Goal: Transaction & Acquisition: Purchase product/service

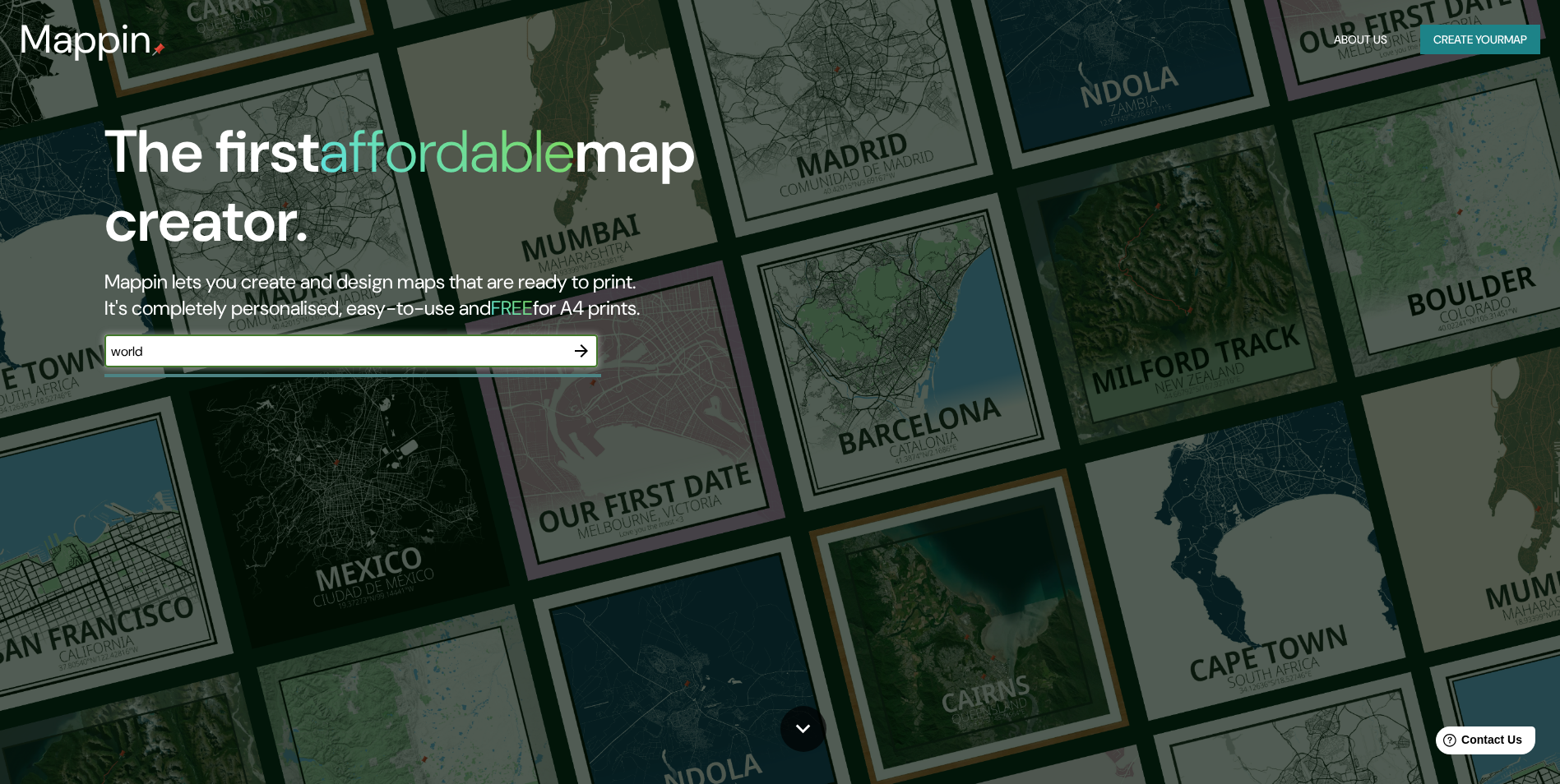
type input "world"
click at [579, 351] on icon "button" at bounding box center [582, 351] width 14 height 14
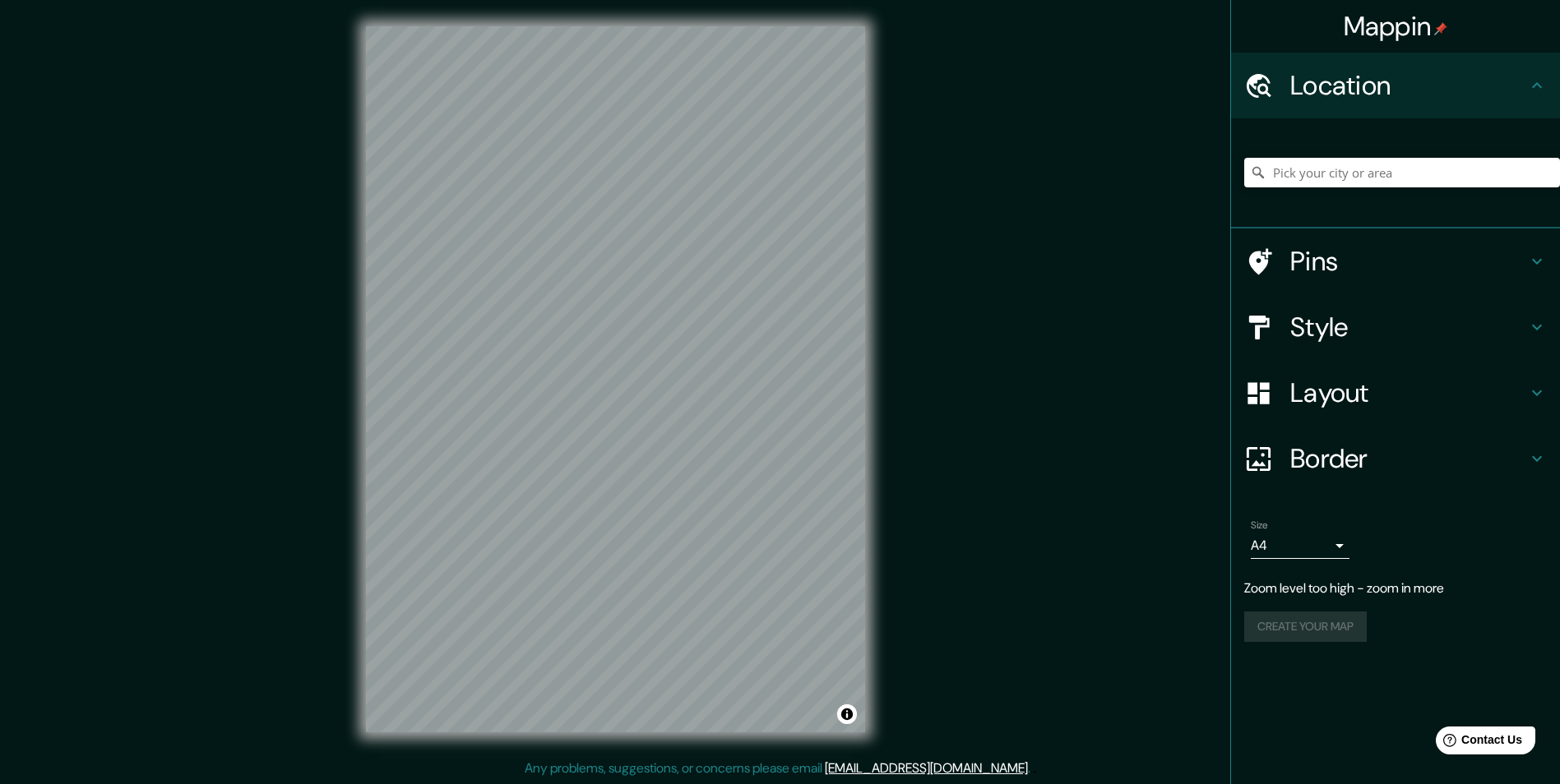
click at [1341, 545] on body "Mappin Location Pins Style Layout Border Choose a border. Hint : you can make l…" at bounding box center [780, 392] width 1560 height 784
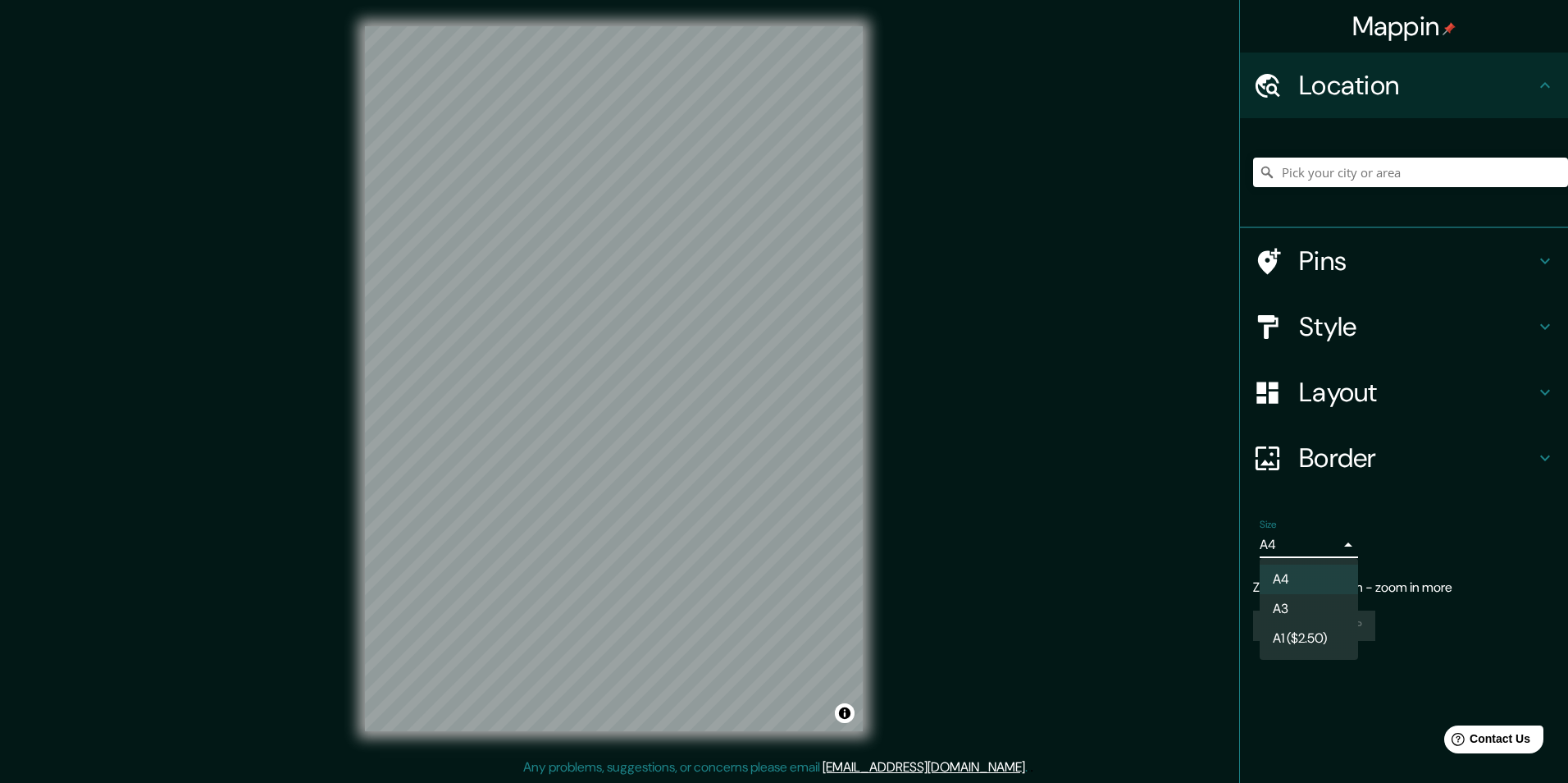
click at [1277, 612] on li "A3" at bounding box center [1310, 609] width 99 height 30
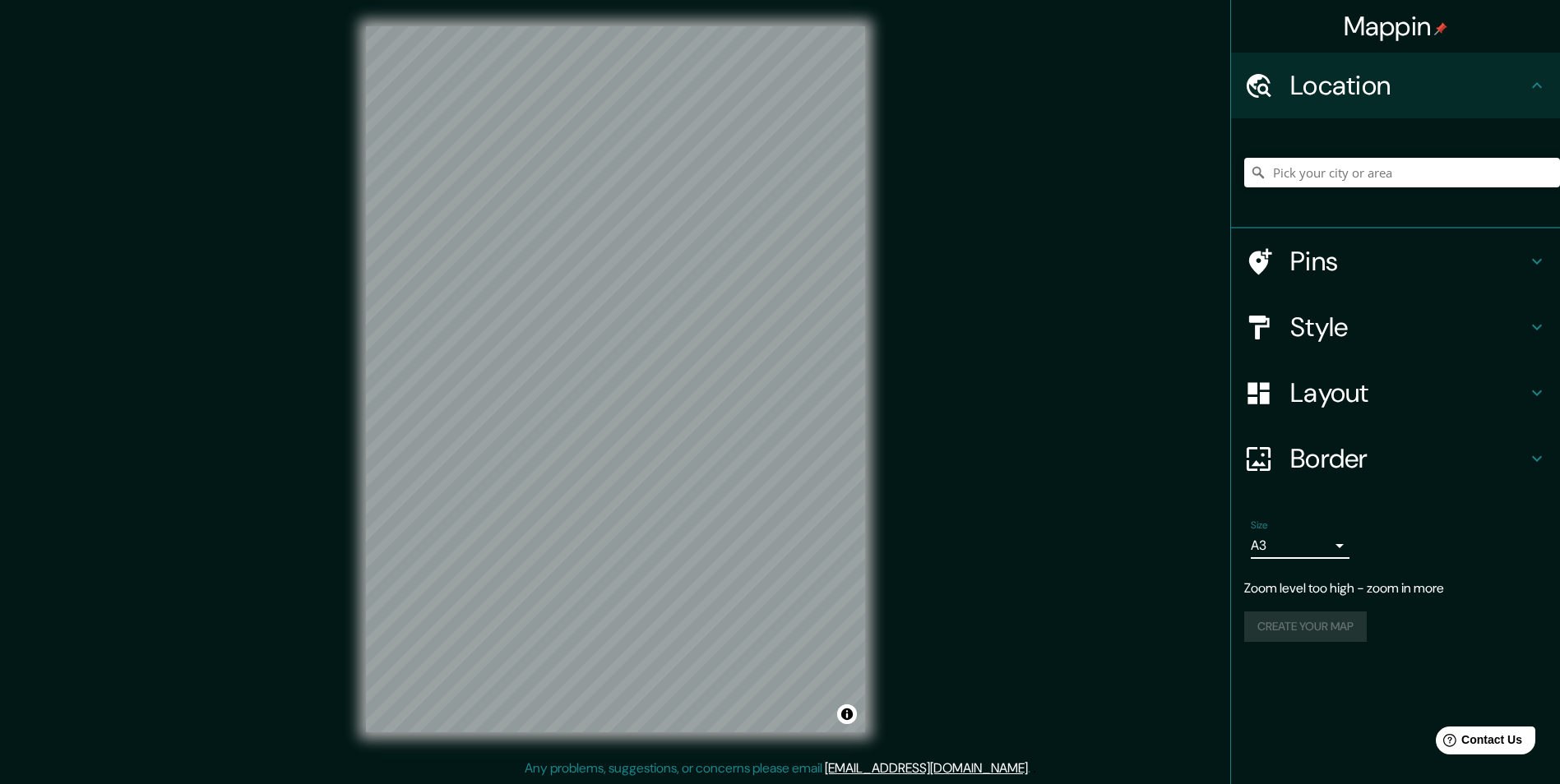
click at [1430, 588] on p "Zoom level too high - zoom in more" at bounding box center [1395, 588] width 302 height 19
click at [1334, 544] on body "Mappin Location Pins Style Layout Border Choose a border. Hint : you can make l…" at bounding box center [780, 392] width 1560 height 784
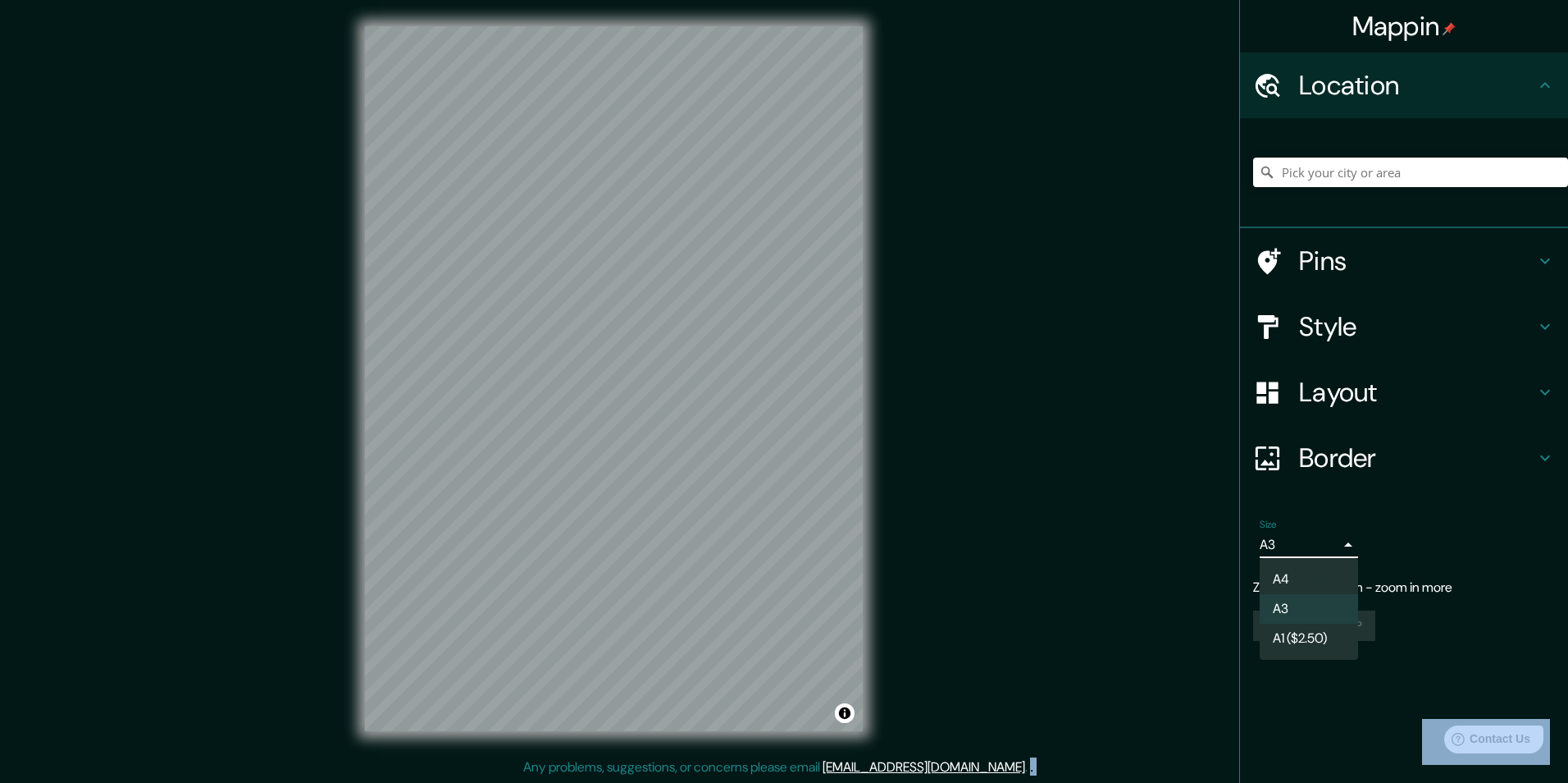
click at [1331, 543] on div at bounding box center [784, 391] width 1568 height 783
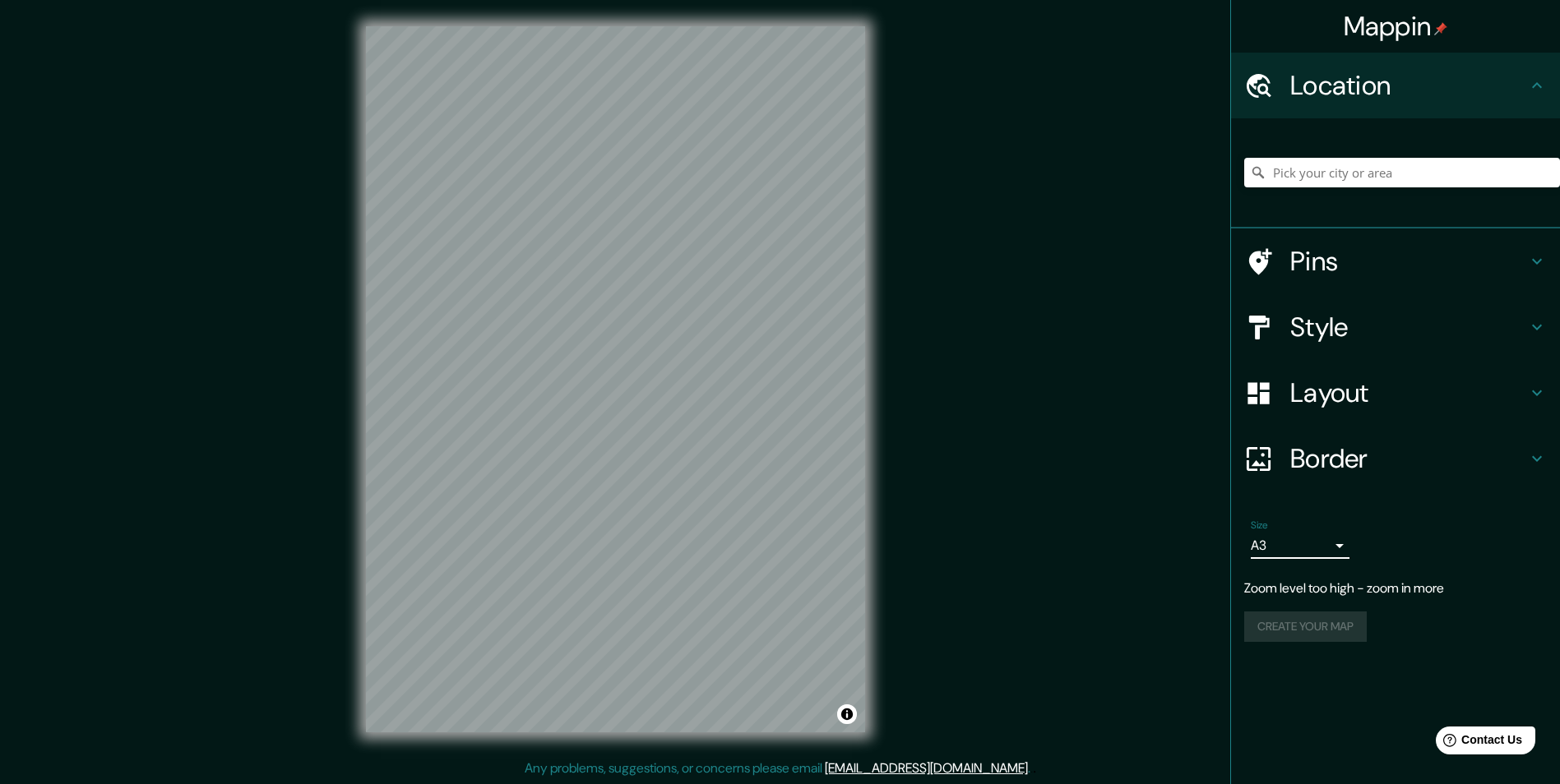
drag, startPoint x: 1333, startPoint y: 544, endPoint x: 1476, endPoint y: 551, distance: 143.2
click at [1475, 552] on div "Size A3 a4" at bounding box center [1395, 539] width 302 height 52
click at [1533, 326] on icon at bounding box center [1537, 328] width 10 height 6
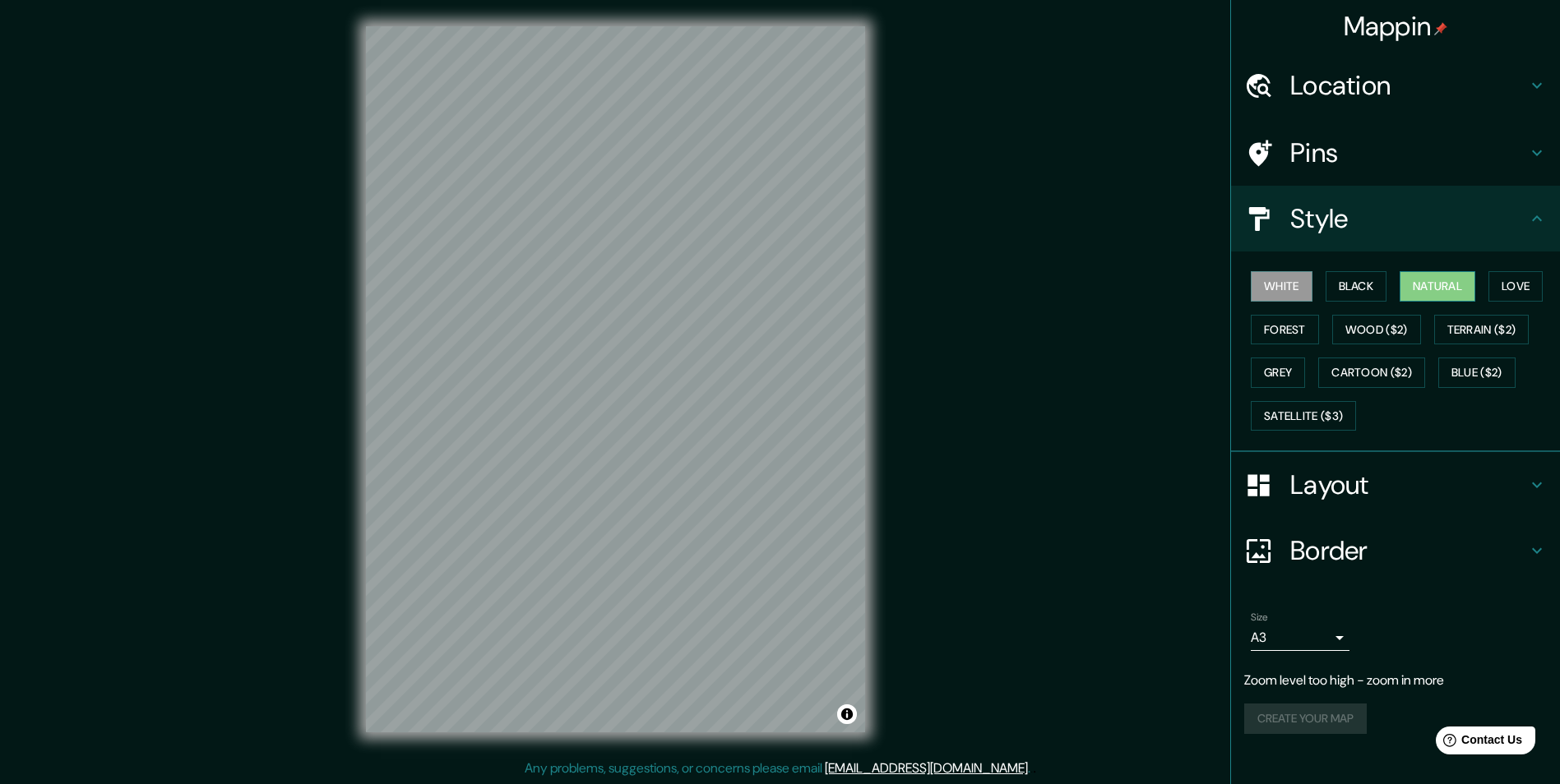
click at [1437, 290] on button "Natural" at bounding box center [1437, 286] width 76 height 30
click at [1524, 481] on h4 "Layout" at bounding box center [1409, 485] width 237 height 33
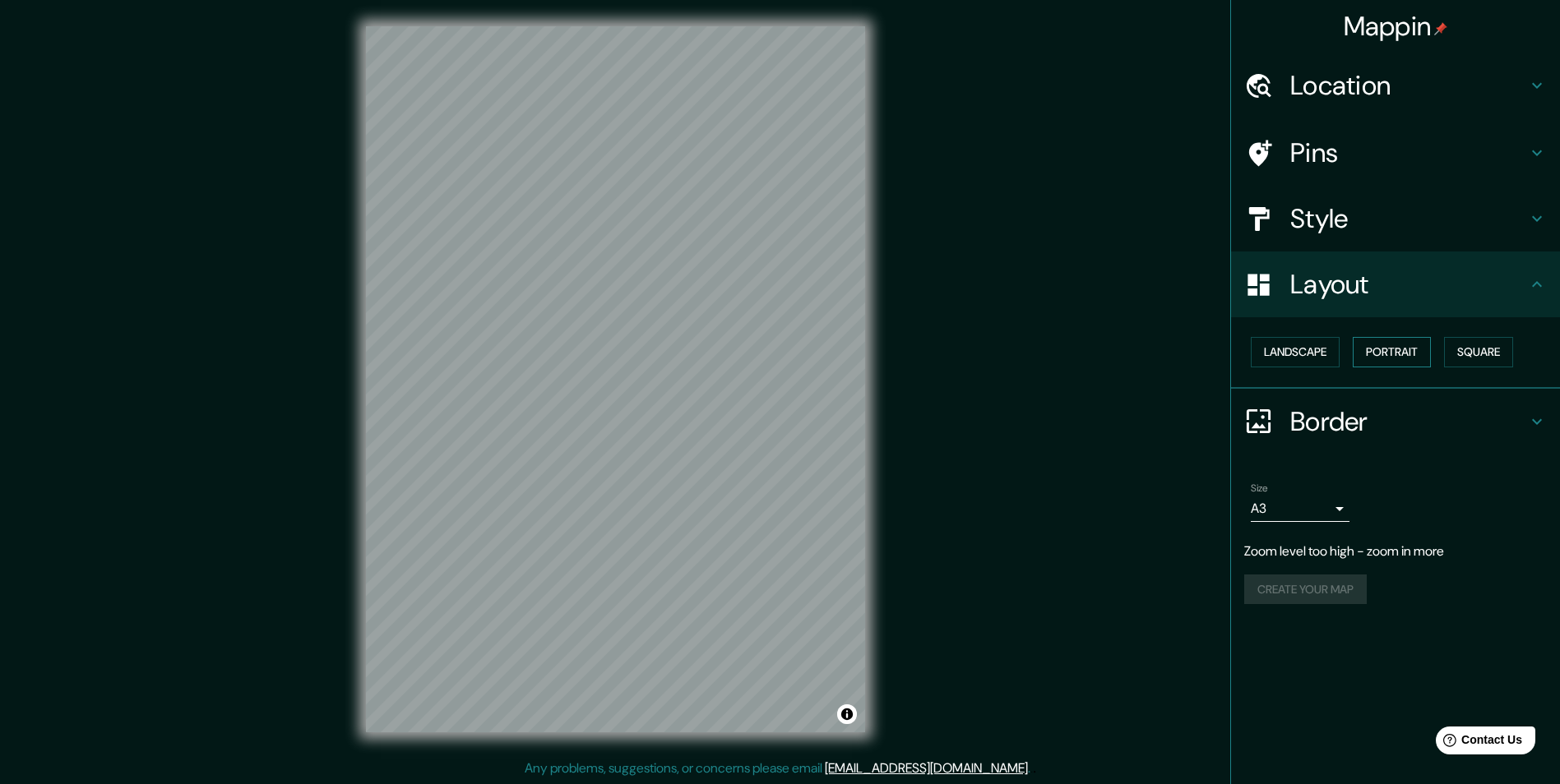
click at [1393, 360] on button "Portrait" at bounding box center [1391, 352] width 79 height 30
click at [1391, 353] on button "Portrait" at bounding box center [1391, 352] width 79 height 30
click at [1468, 354] on button "Square" at bounding box center [1478, 352] width 69 height 30
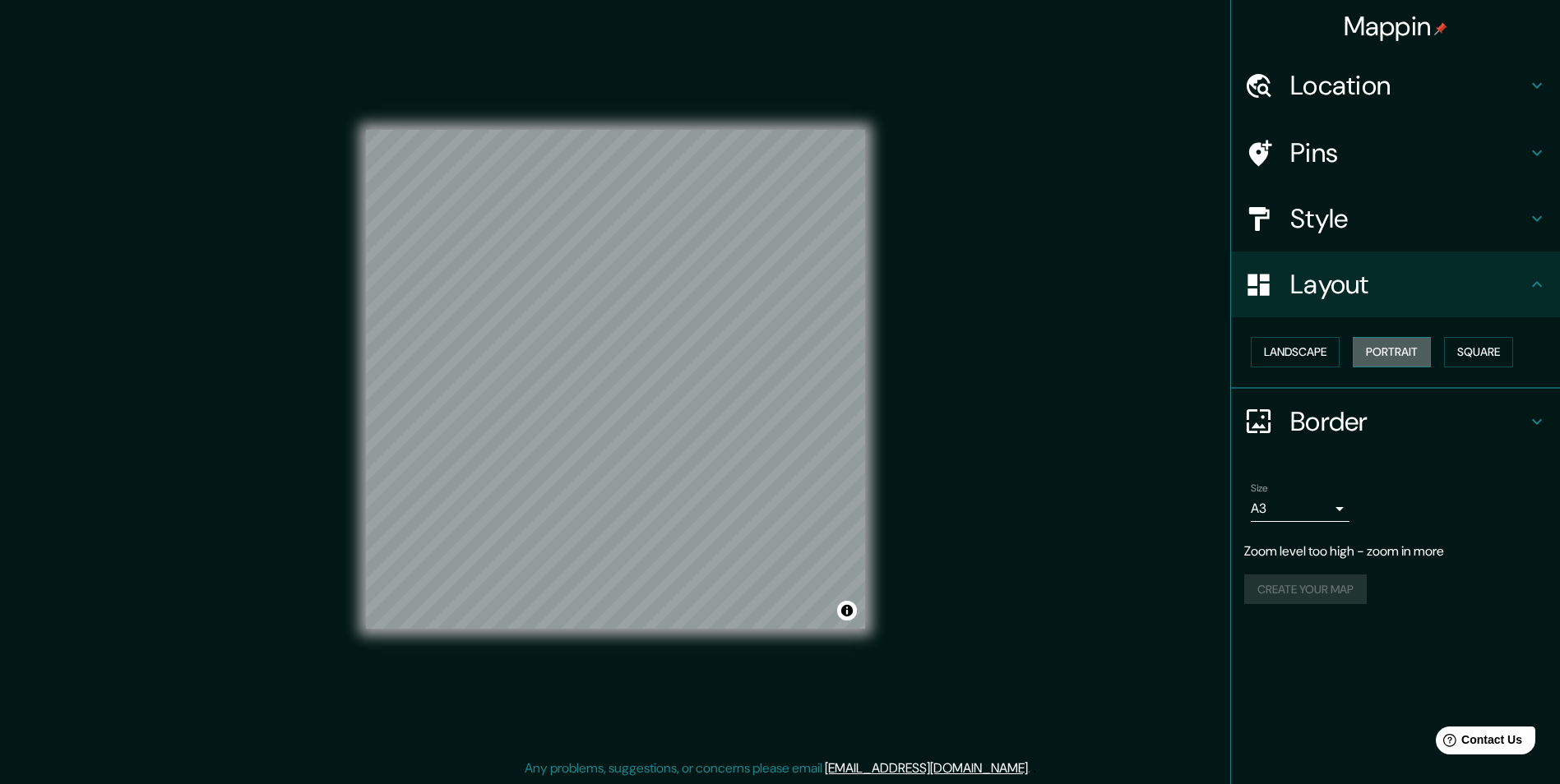
click at [1411, 351] on button "Portrait" at bounding box center [1391, 352] width 79 height 30
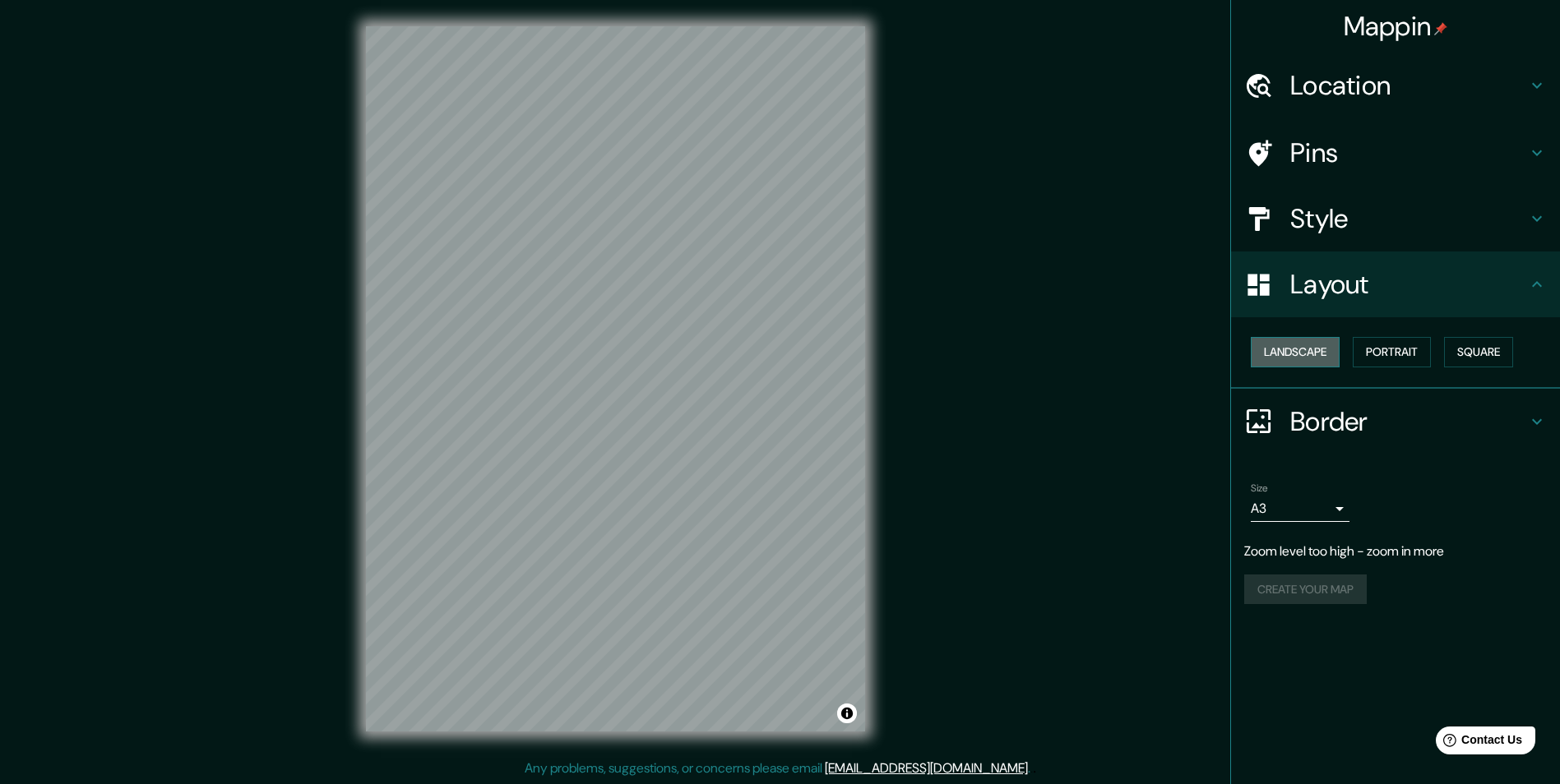
click at [1289, 359] on button "Landscape" at bounding box center [1295, 352] width 89 height 30
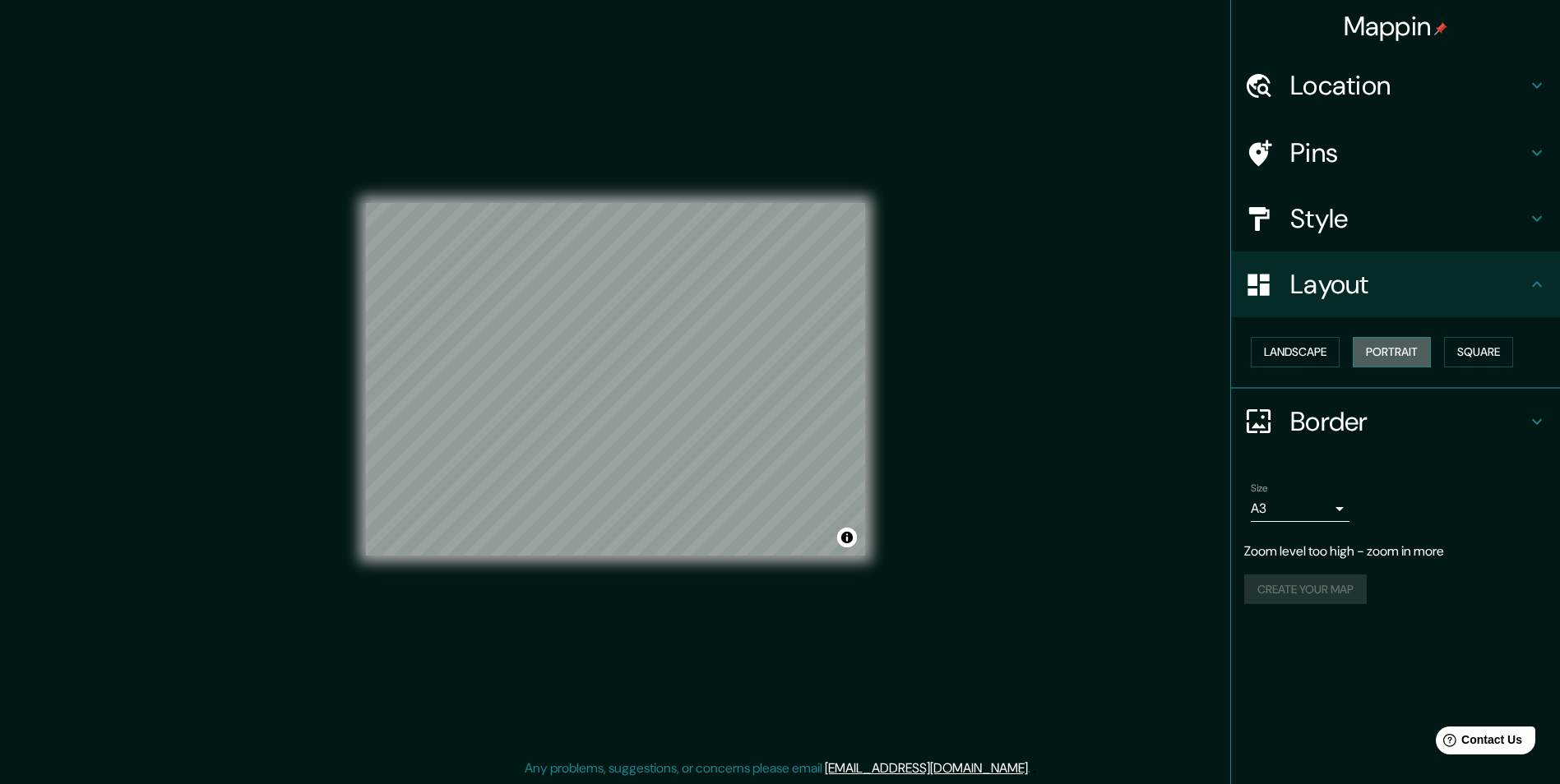
click at [1385, 347] on button "Portrait" at bounding box center [1391, 352] width 79 height 30
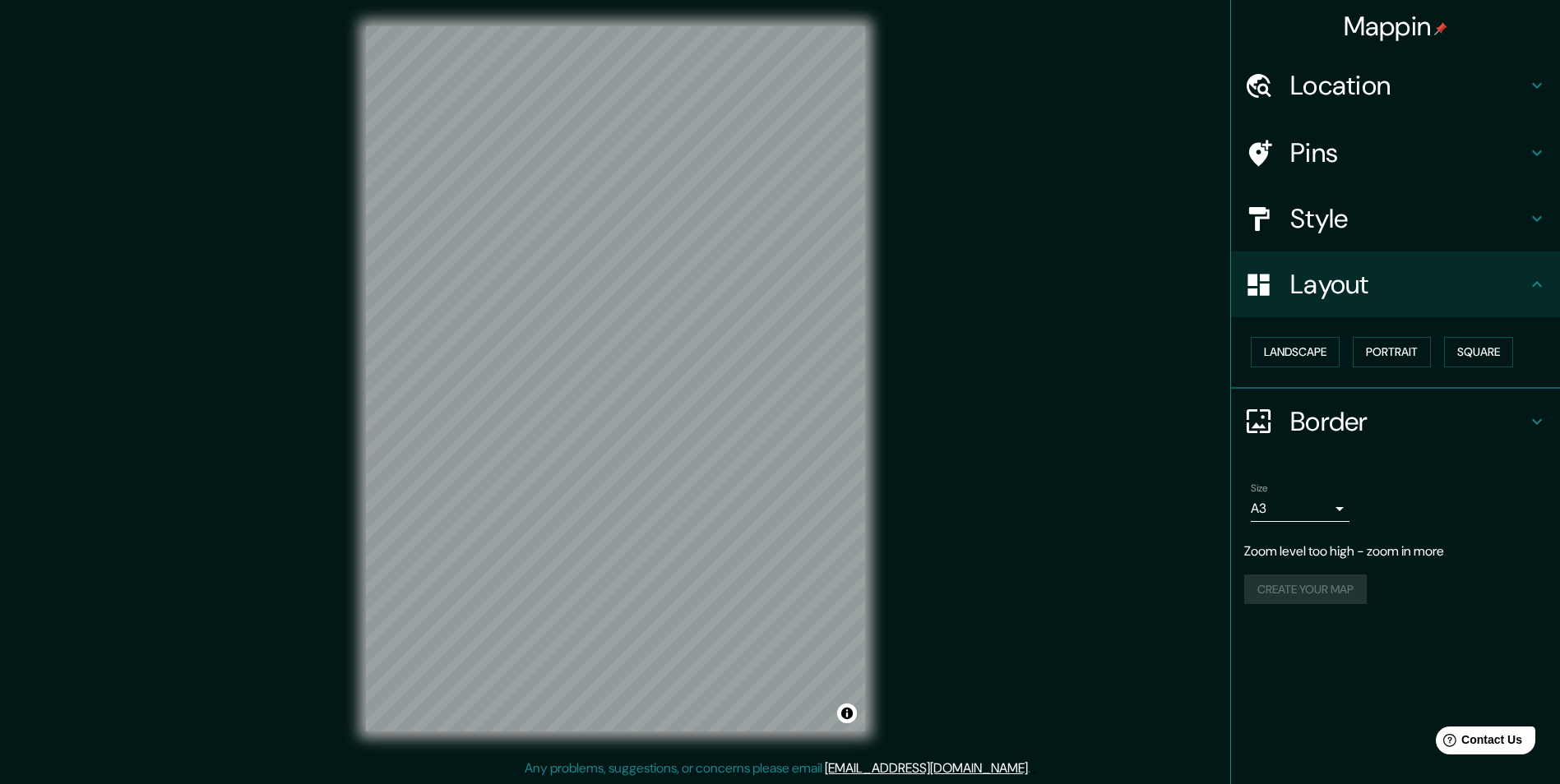
click at [1535, 419] on icon at bounding box center [1537, 422] width 19 height 19
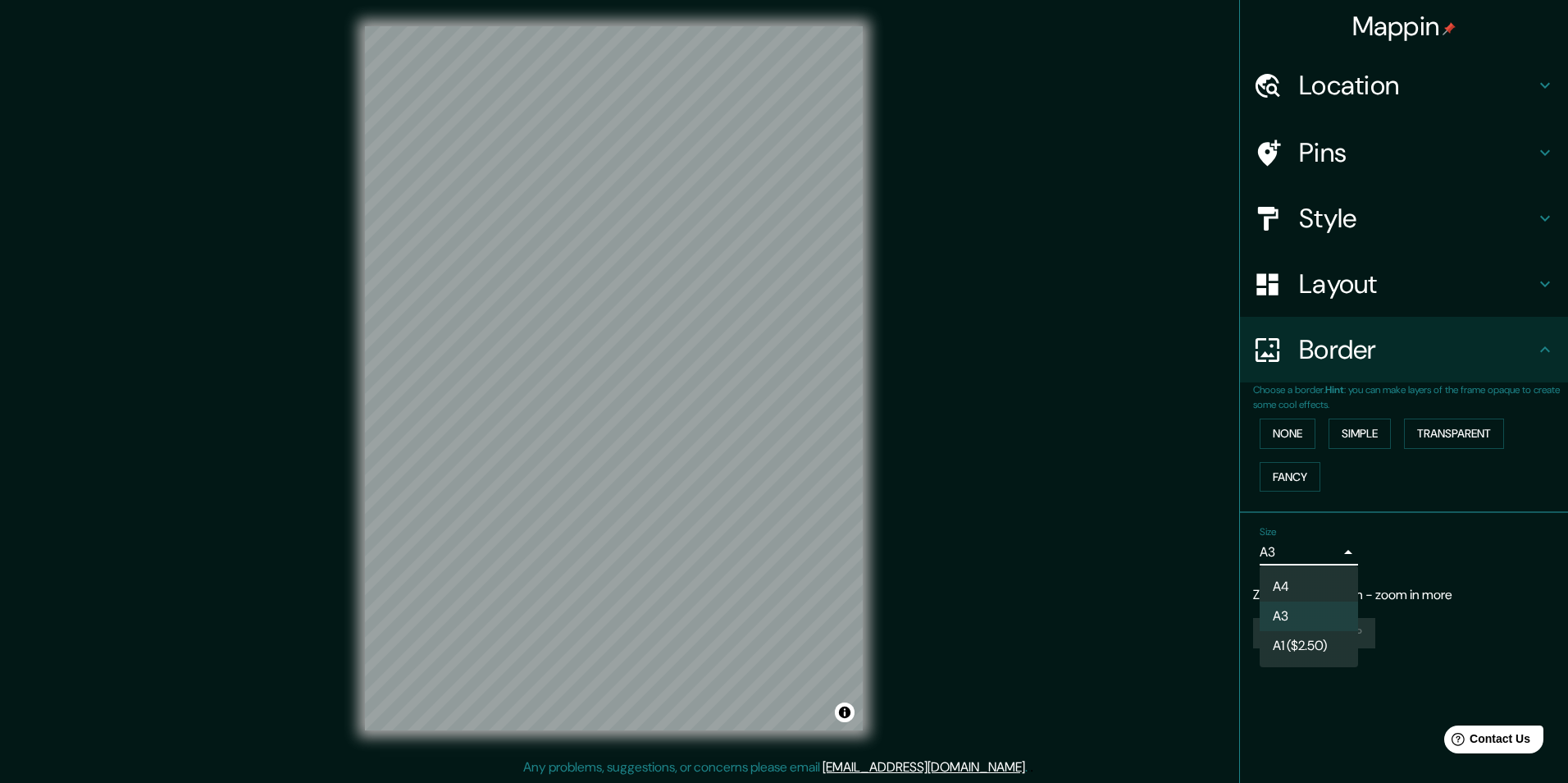
click at [1332, 554] on body "Mappin Location Pins Style Layout Border Choose a border. Hint : you can make l…" at bounding box center [784, 391] width 1568 height 783
click at [1317, 576] on li "A4" at bounding box center [1310, 587] width 99 height 30
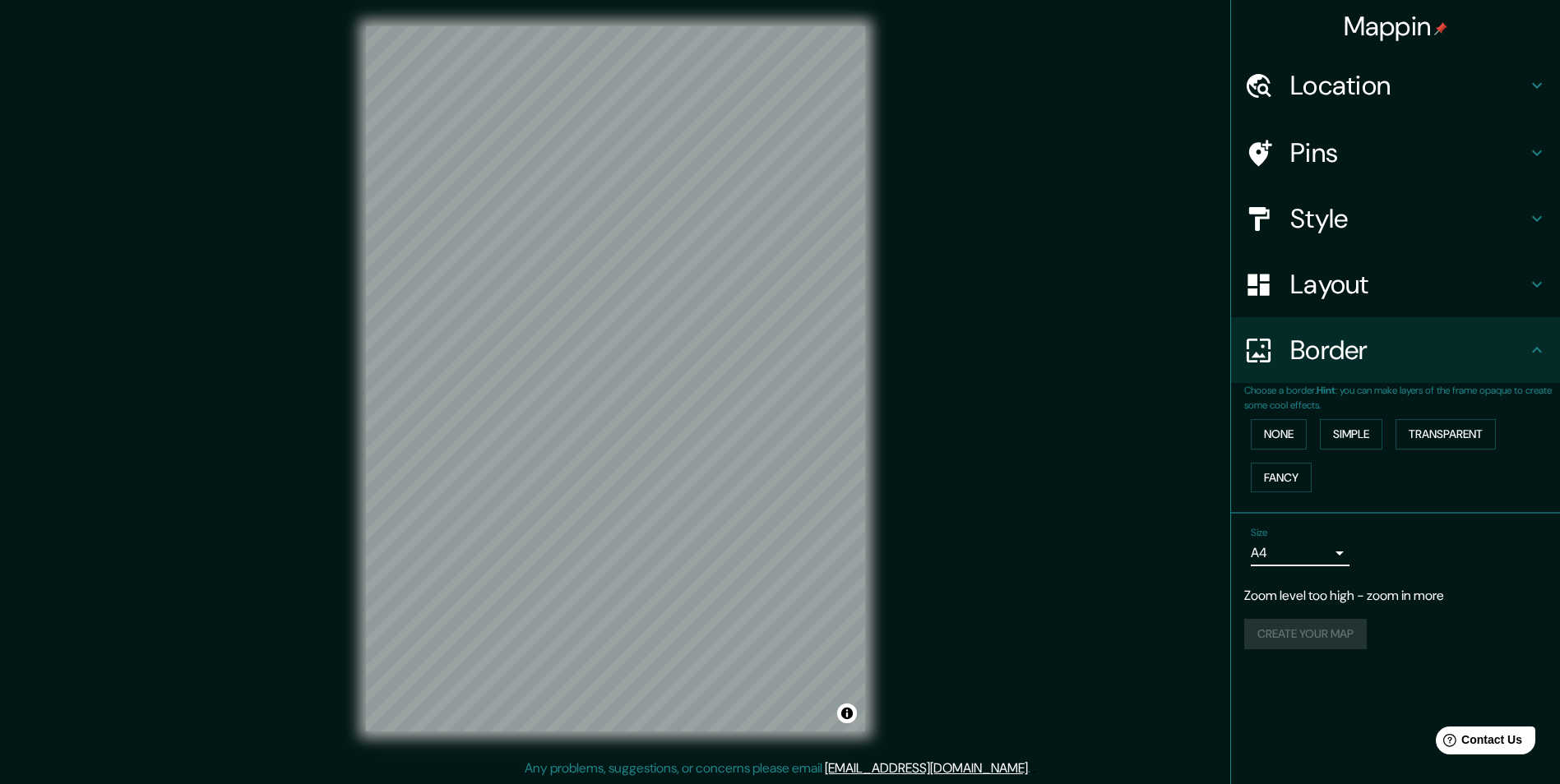
click at [1334, 554] on body "Mappin Location Pins Style Layout Border Choose a border. Hint : you can make l…" at bounding box center [780, 392] width 1560 height 784
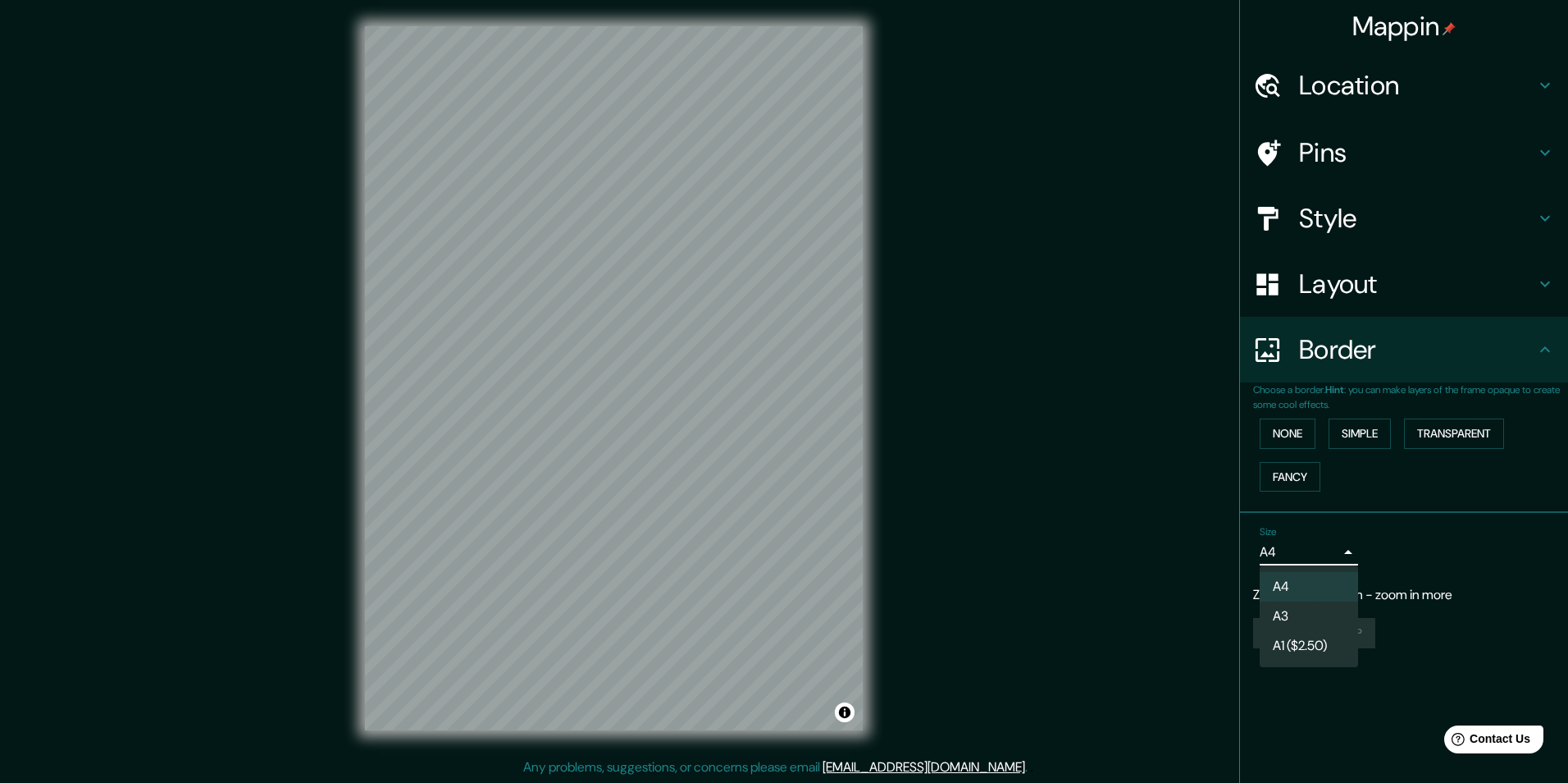
click at [1329, 608] on li "A3" at bounding box center [1310, 617] width 99 height 30
type input "a4"
